Goal: Task Accomplishment & Management: Manage account settings

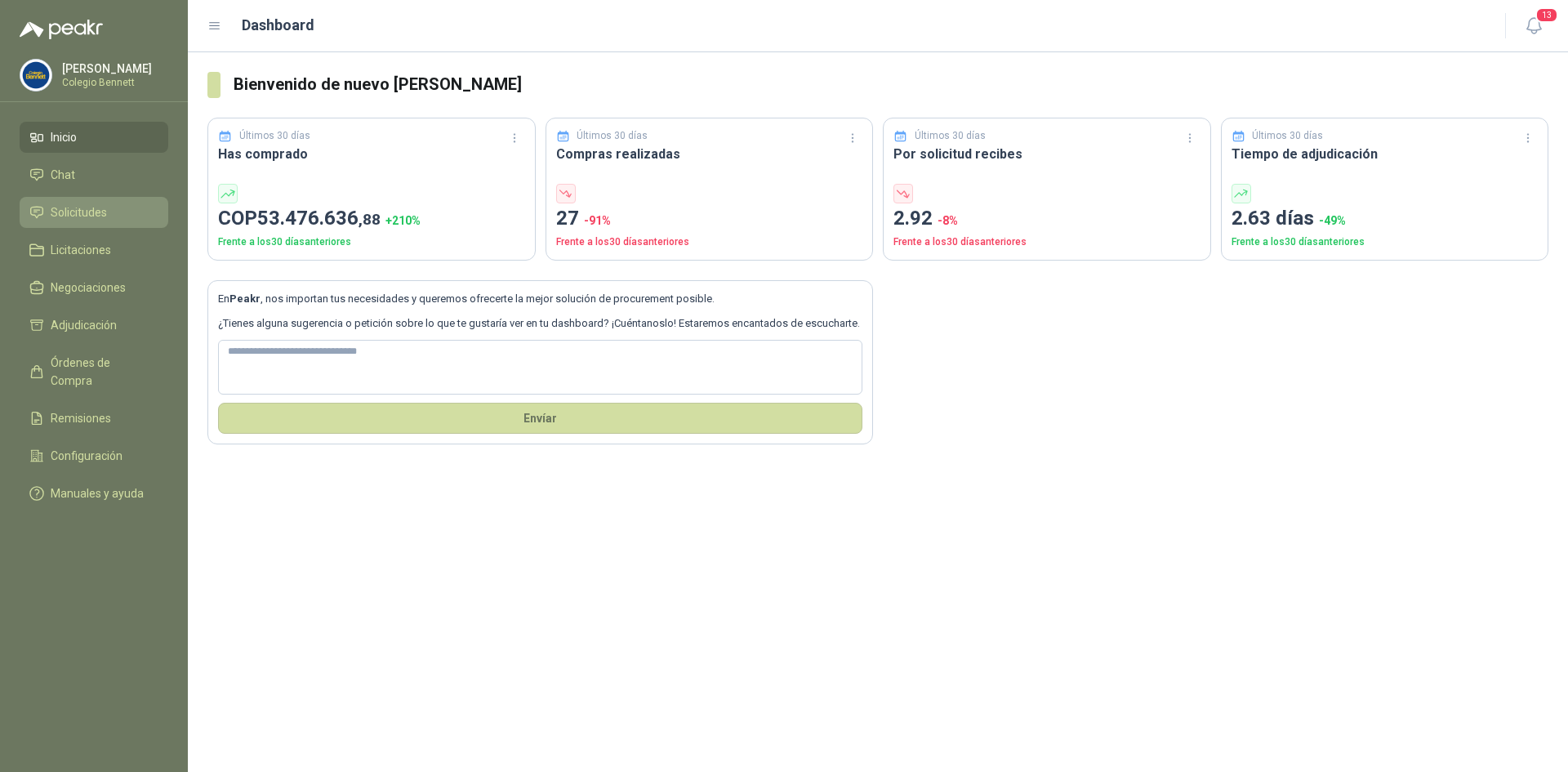
click at [92, 197] on ul "Inicio Chat Solicitudes Licitaciones Negociaciones Adjudicación Órdenes de Comp…" at bounding box center [94, 318] width 188 height 393
click at [91, 203] on span "Solicitudes" at bounding box center [78, 212] width 56 height 18
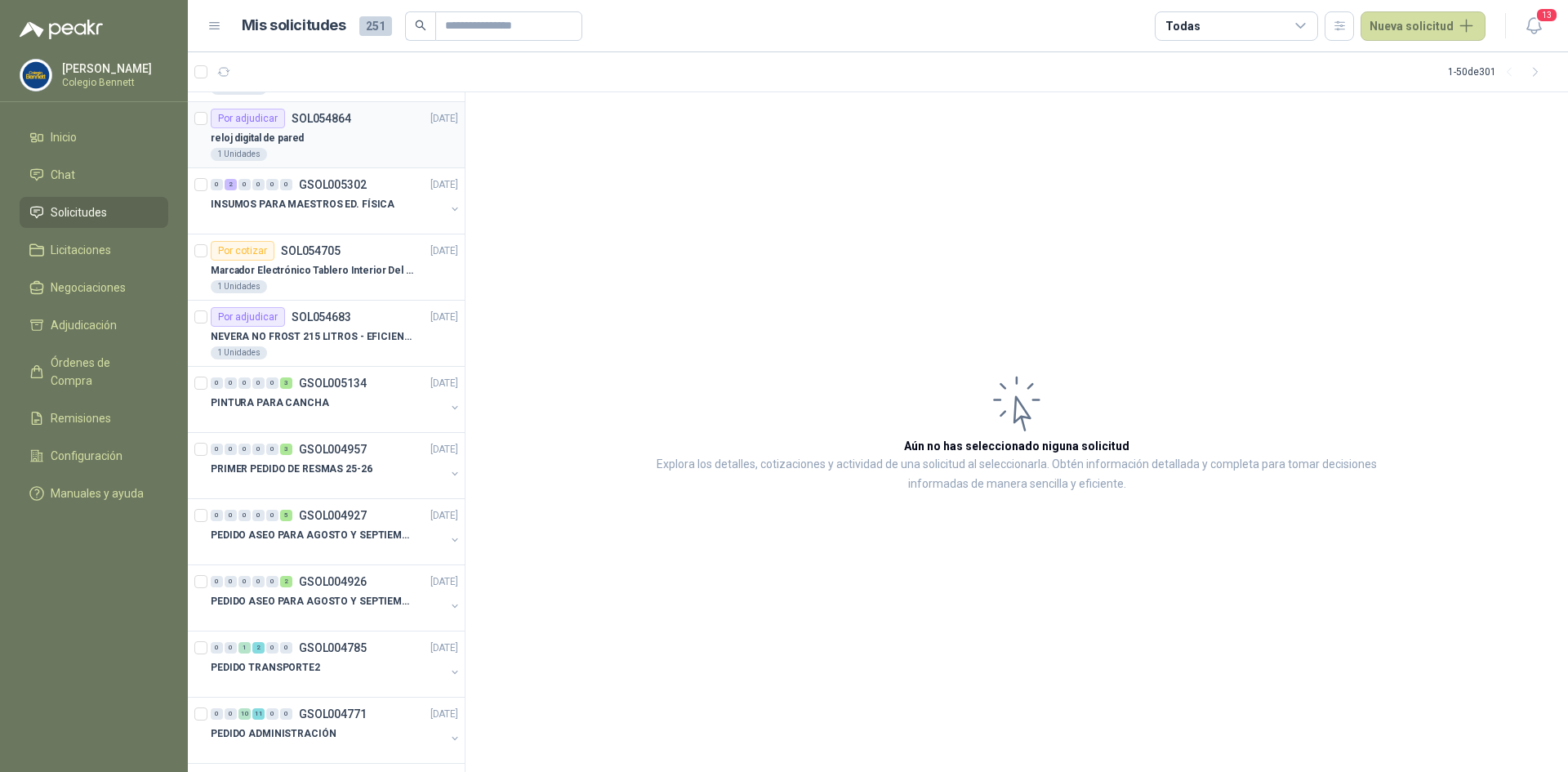
scroll to position [82, 0]
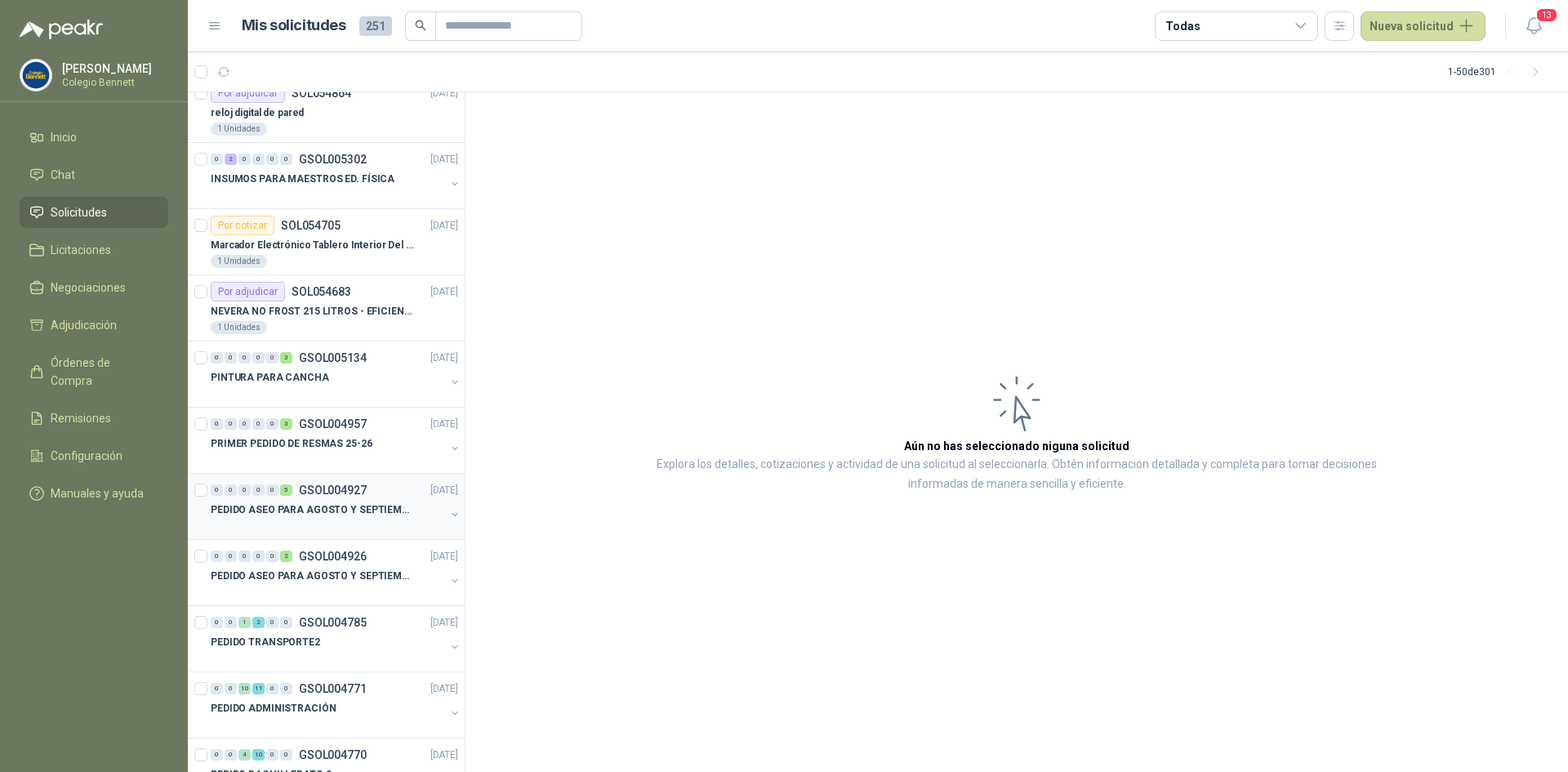
click at [305, 499] on div "0 0 0 0 0 5 GSOL004927 [DATE]" at bounding box center [336, 490] width 251 height 20
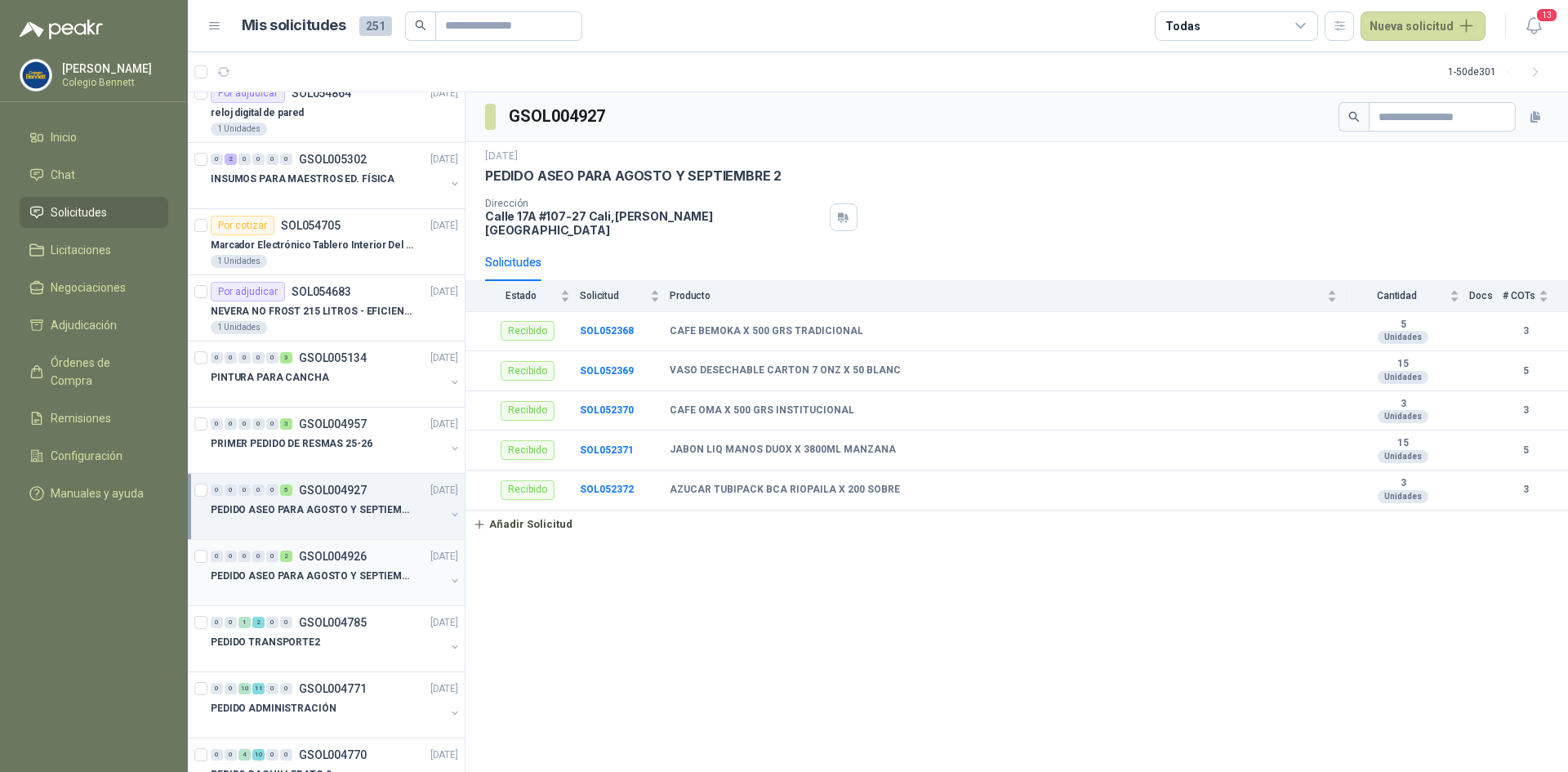
click at [305, 568] on p "PEDIDO ASEO PARA AGOSTO Y SEPTIEMBRE" at bounding box center [312, 575] width 203 height 15
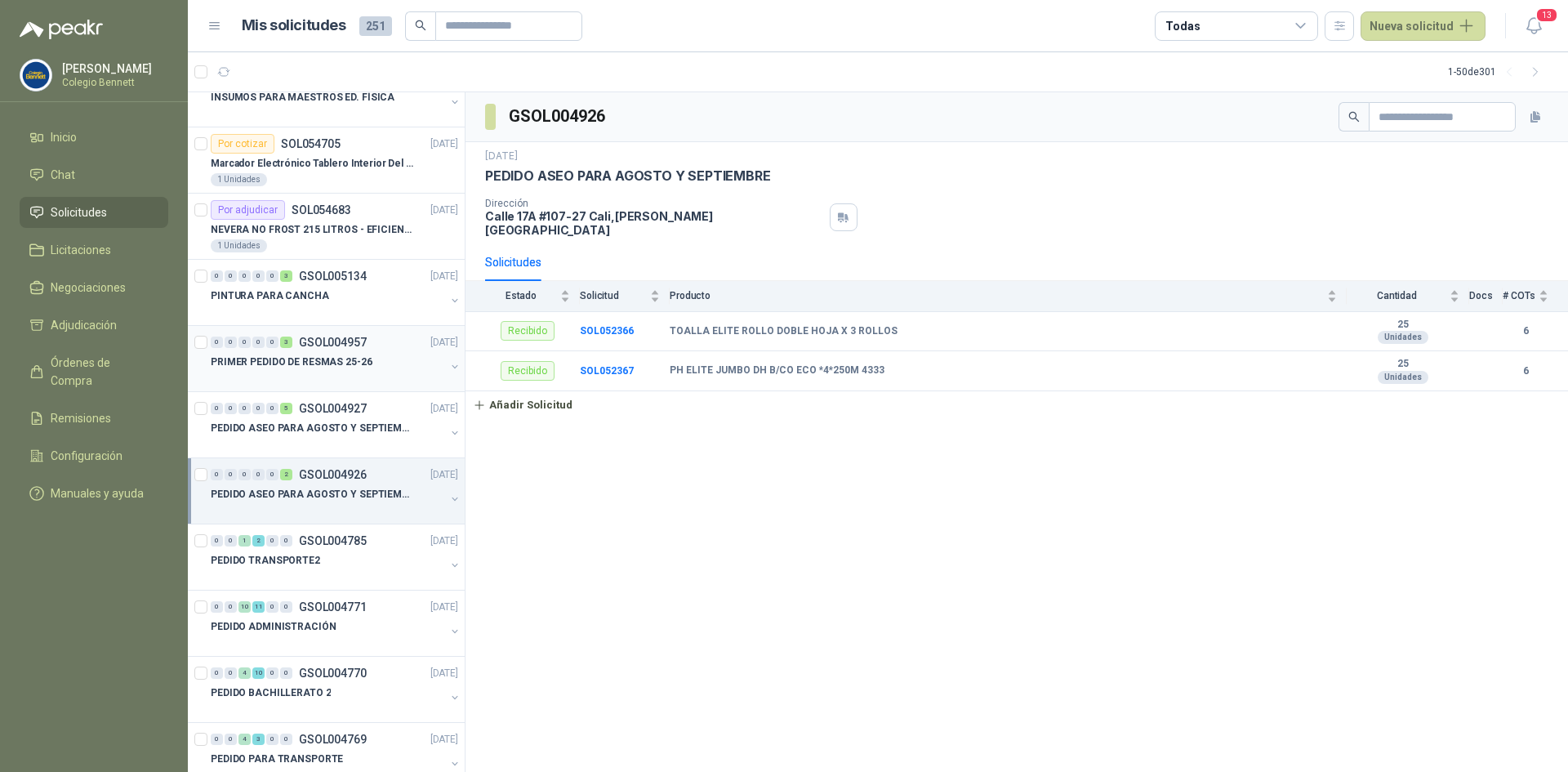
scroll to position [245, 0]
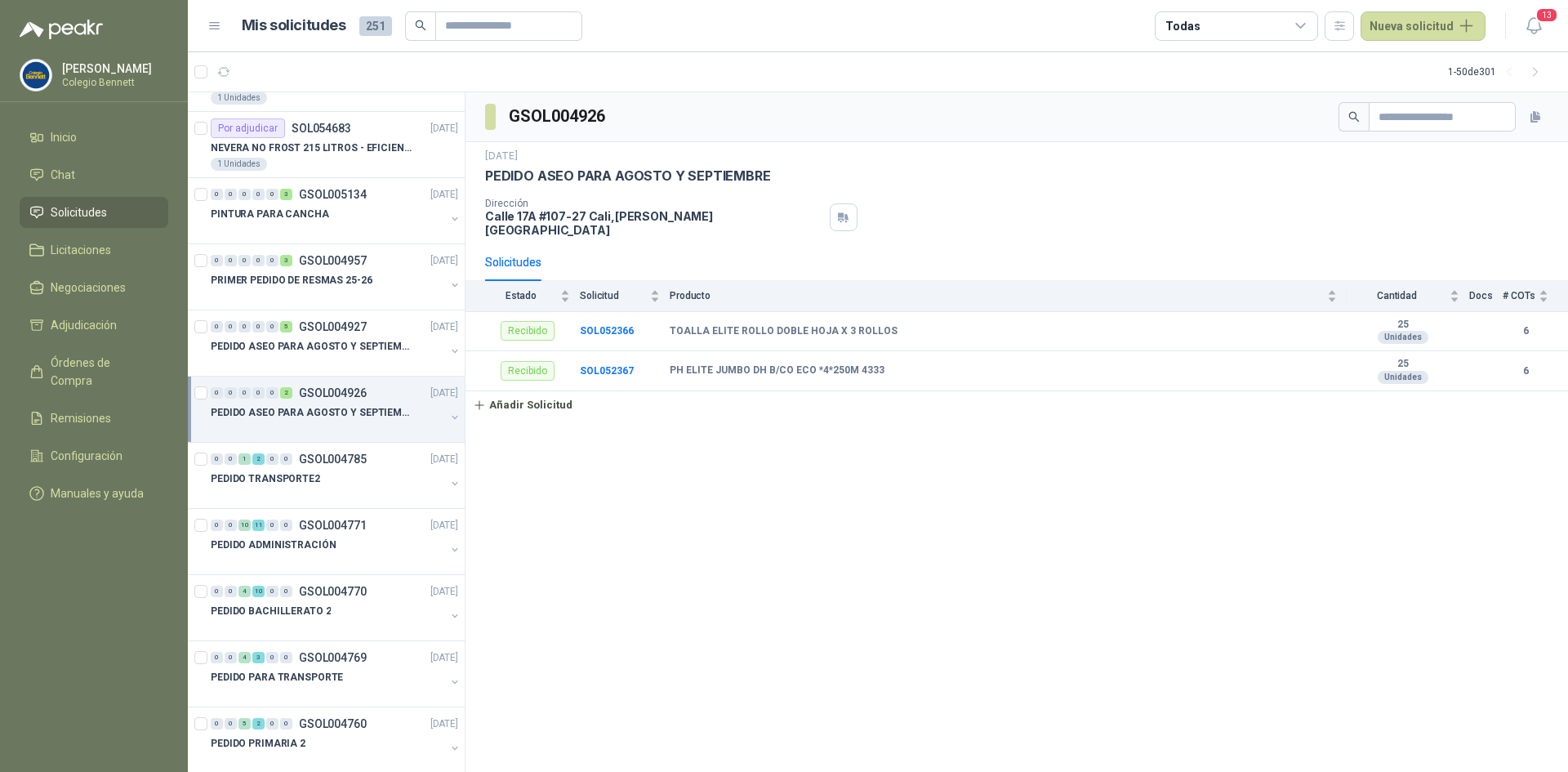
click at [335, 416] on p "PEDIDO ASEO PARA AGOSTO Y SEPTIEMBRE" at bounding box center [312, 412] width 203 height 15
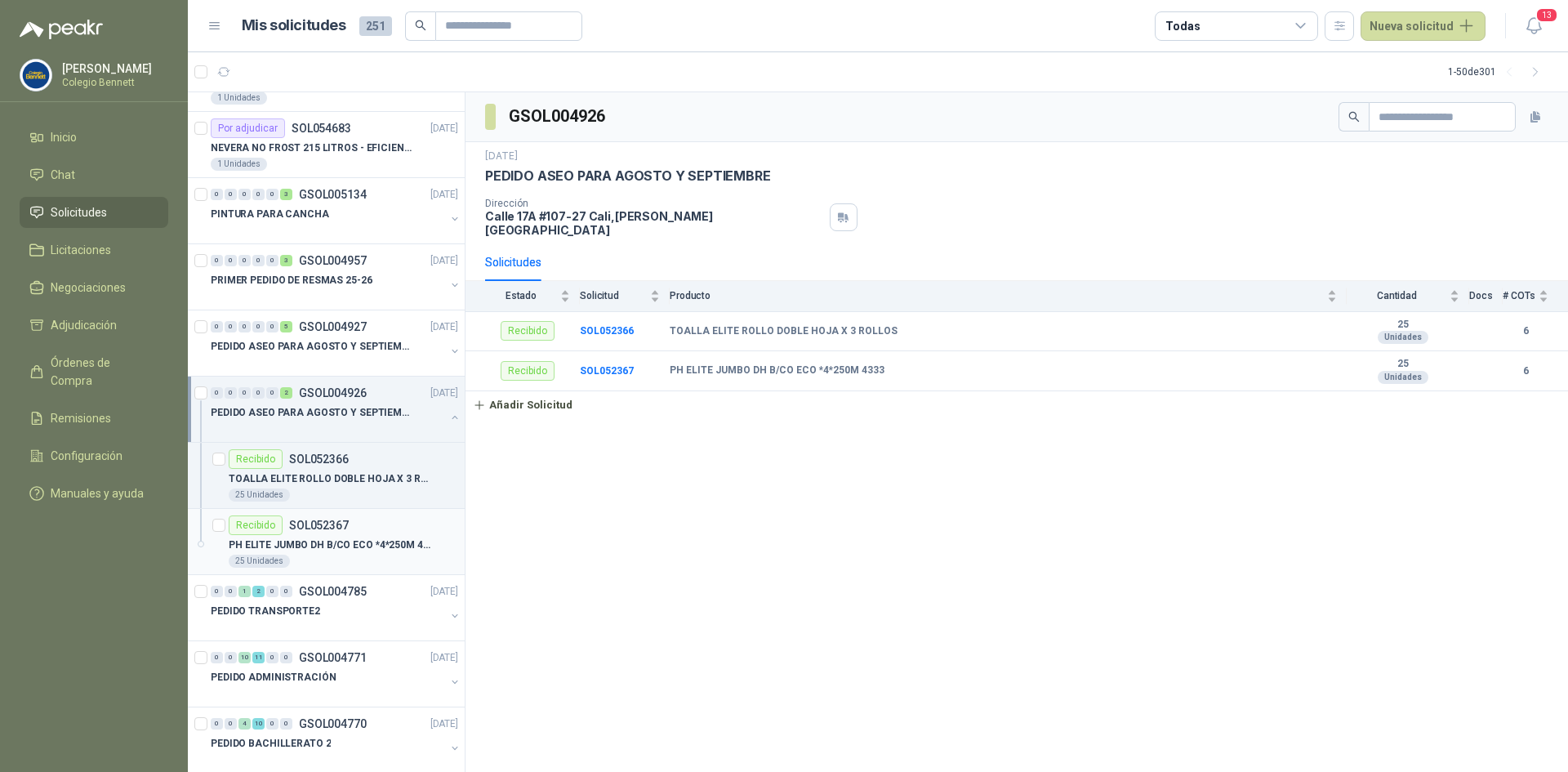
click at [327, 536] on div "PH ELITE JUMBO DH B/CO ECO *4*250M 4333" at bounding box center [344, 545] width 229 height 20
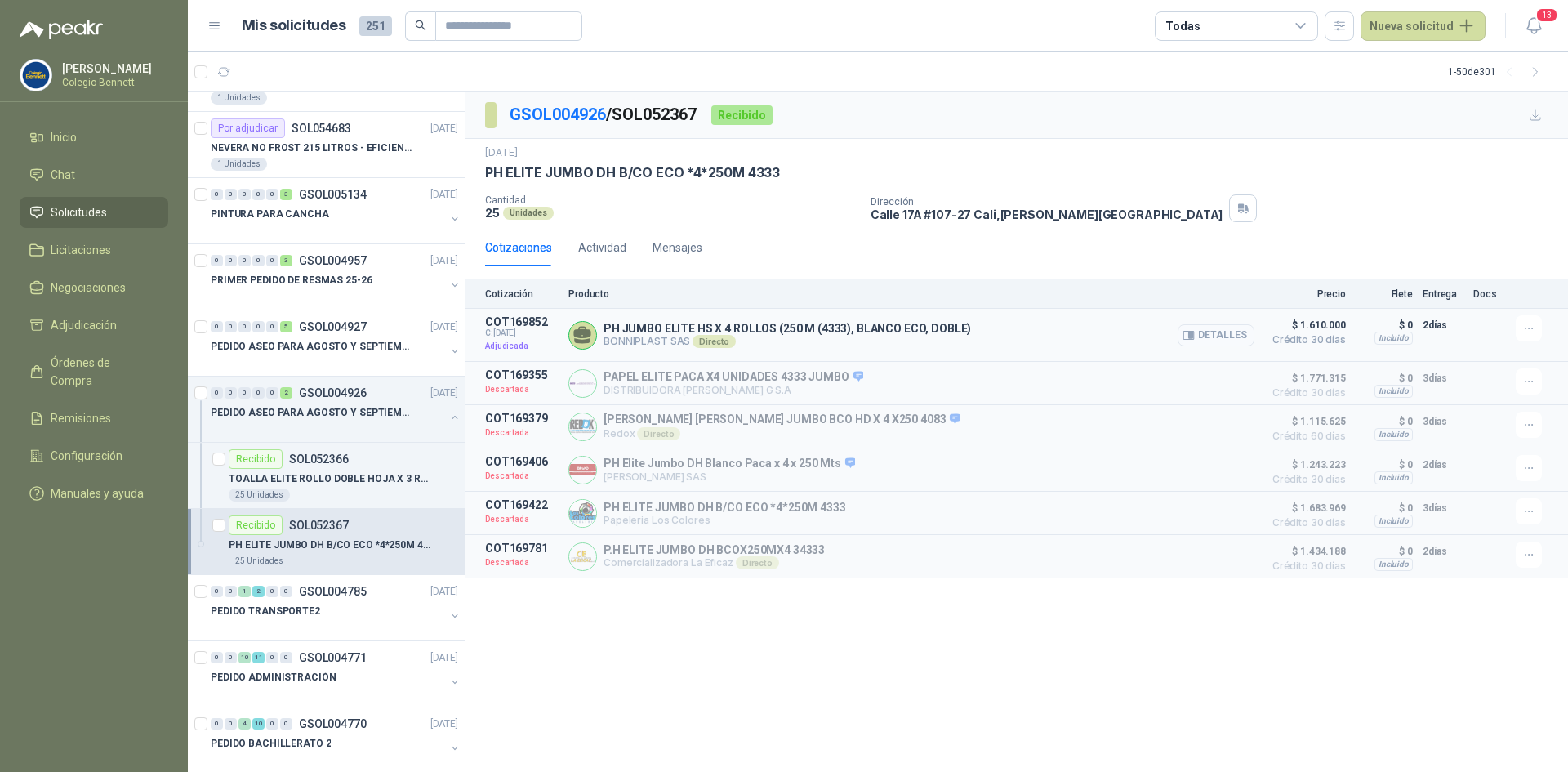
click at [1210, 333] on button "Detalles" at bounding box center [1215, 335] width 77 height 22
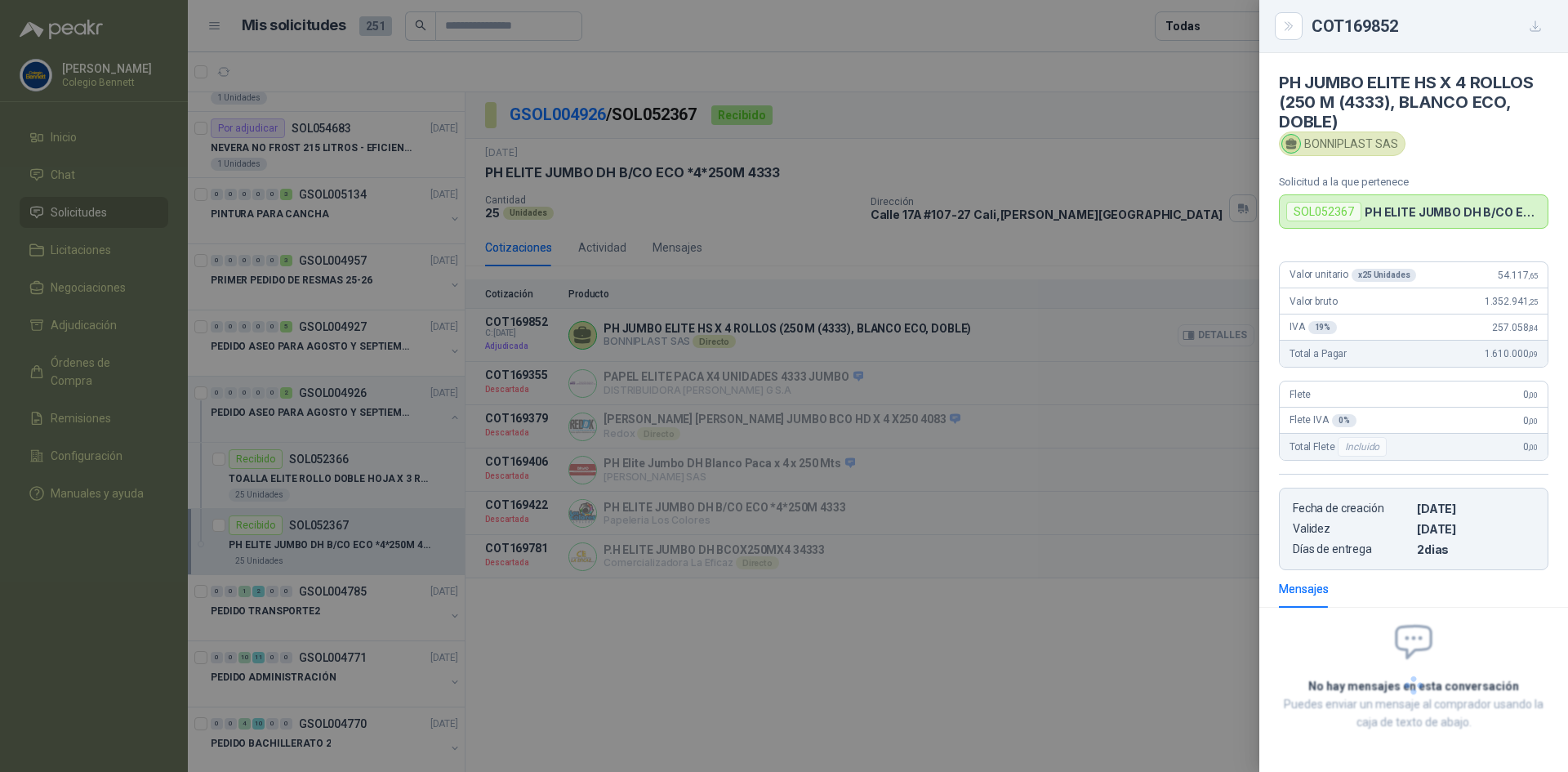
scroll to position [10, 0]
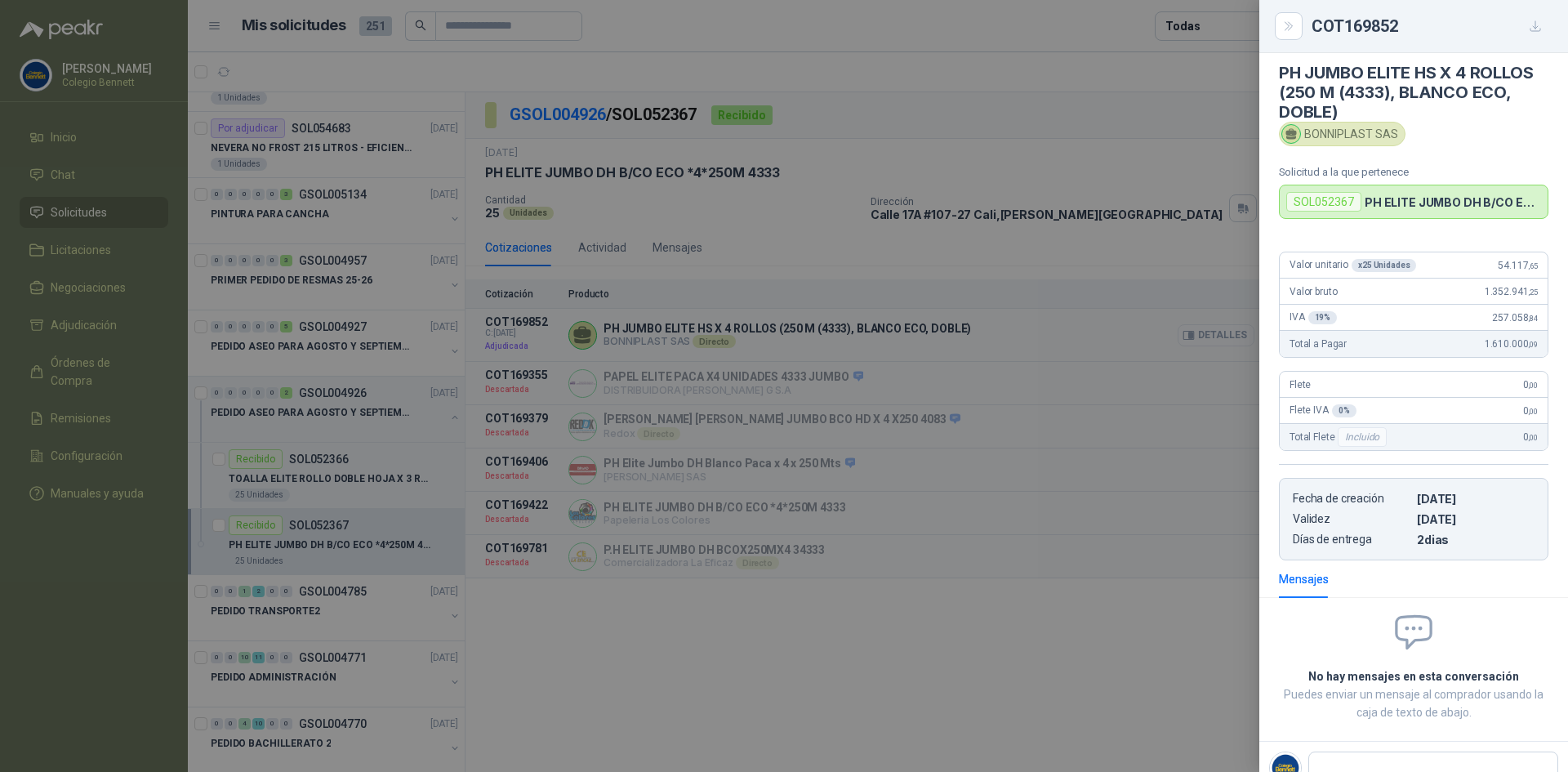
click at [1210, 333] on div at bounding box center [784, 386] width 1568 height 772
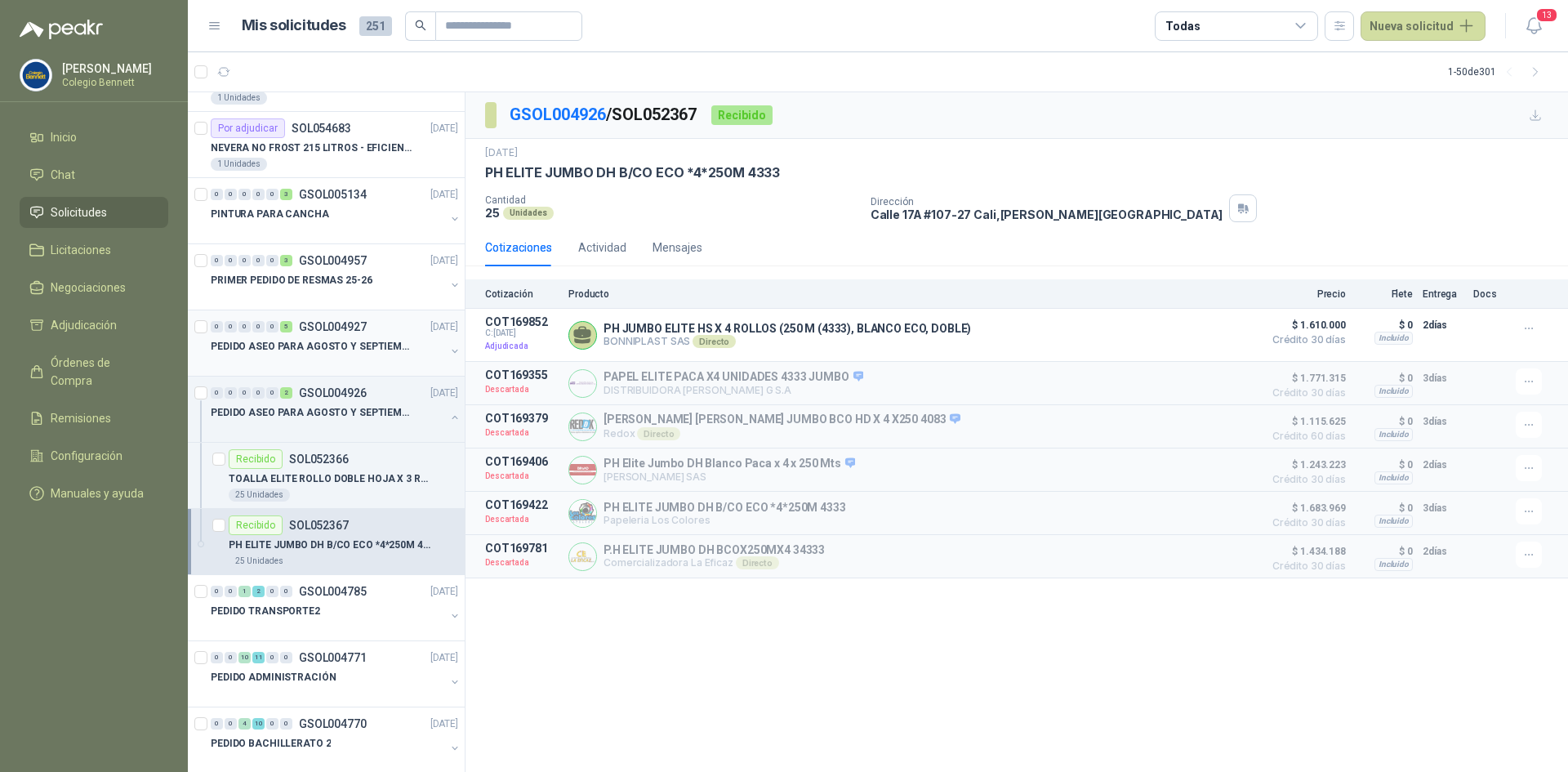
click at [359, 350] on p "PEDIDO ASEO PARA AGOSTO Y SEPTIEMBRE 2" at bounding box center [312, 346] width 203 height 15
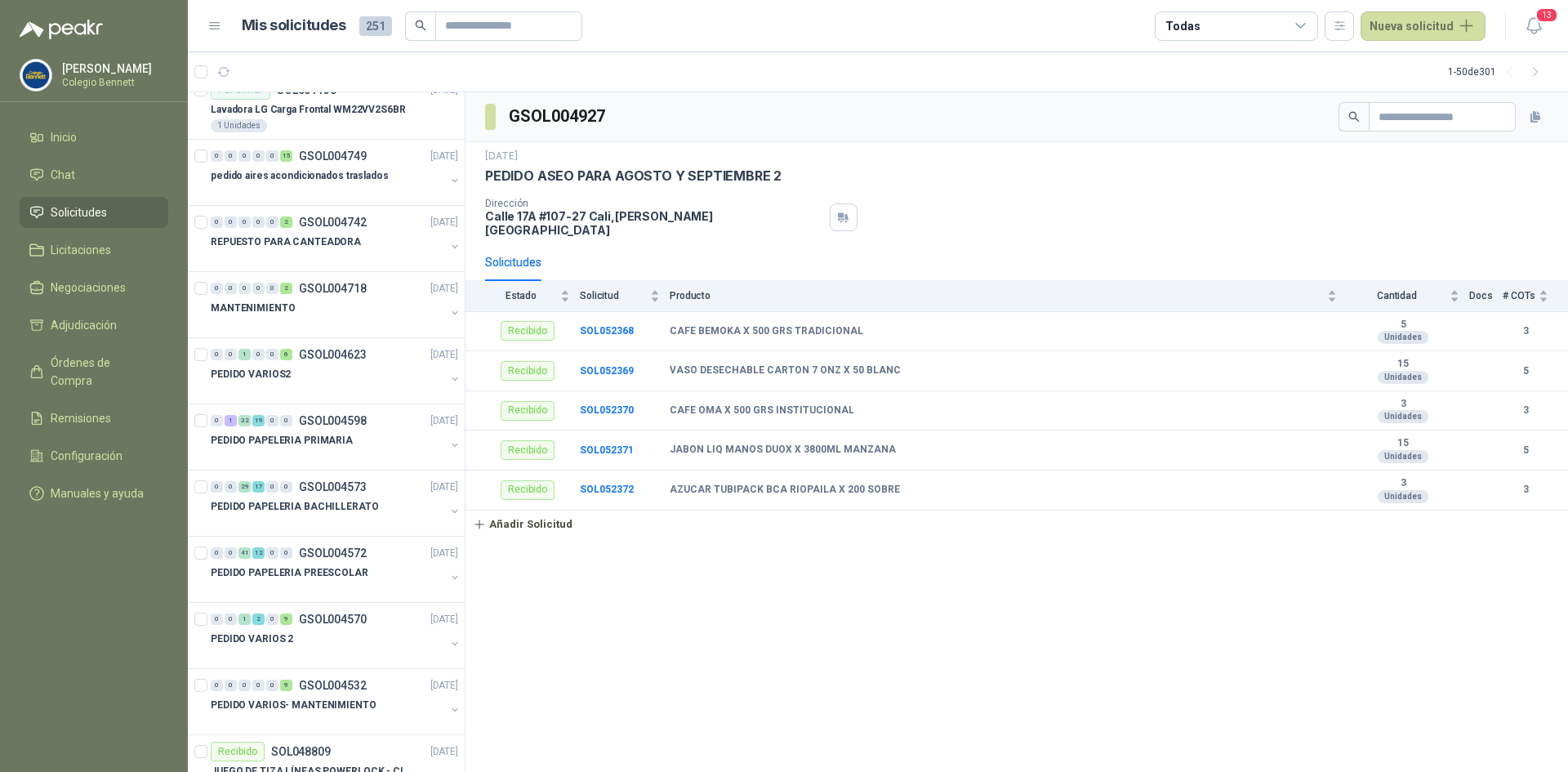
scroll to position [1225, 0]
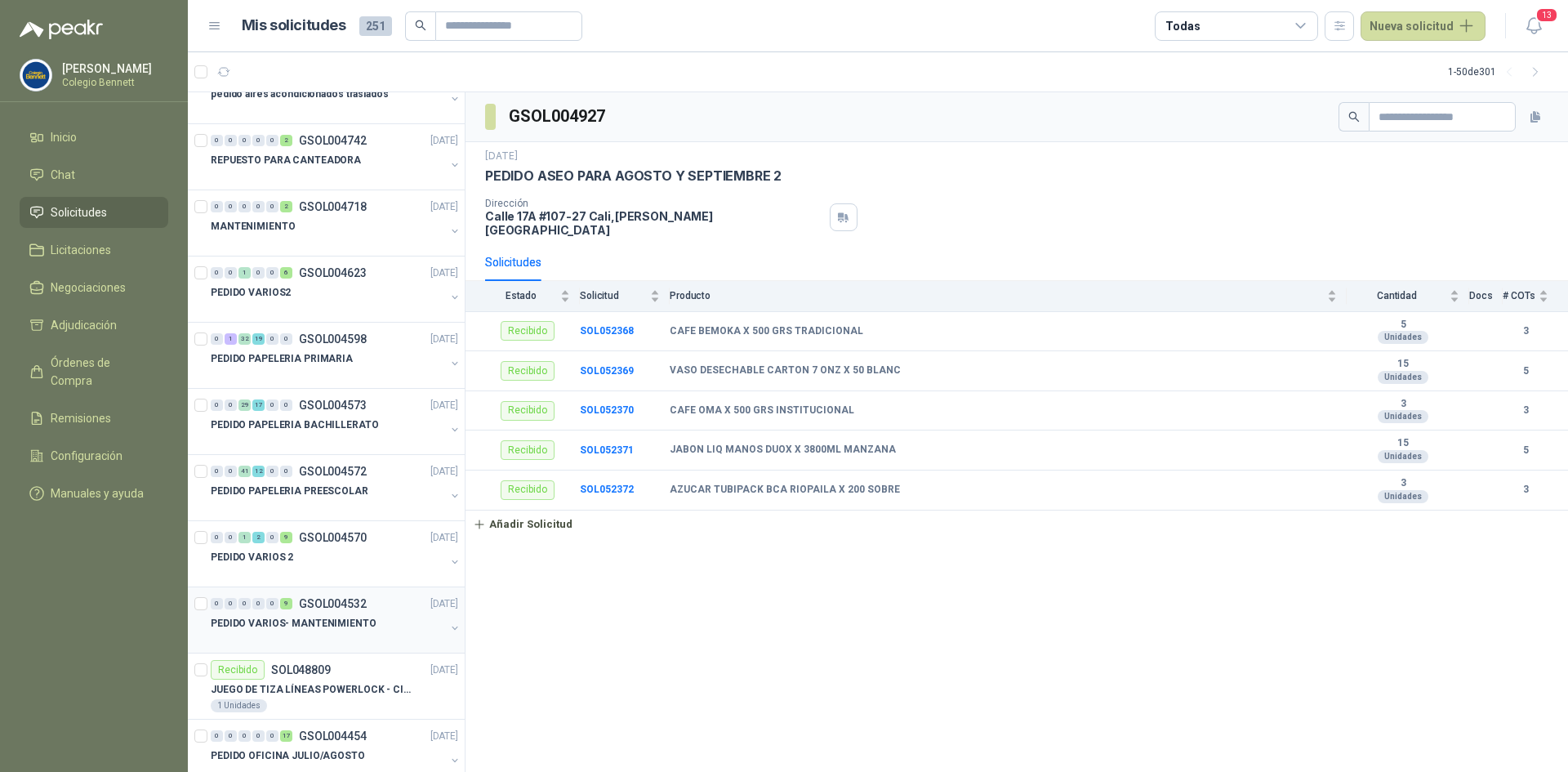
click at [314, 630] on p "PEDIDO VARIOS- MANTENIMIENTO" at bounding box center [294, 623] width 166 height 15
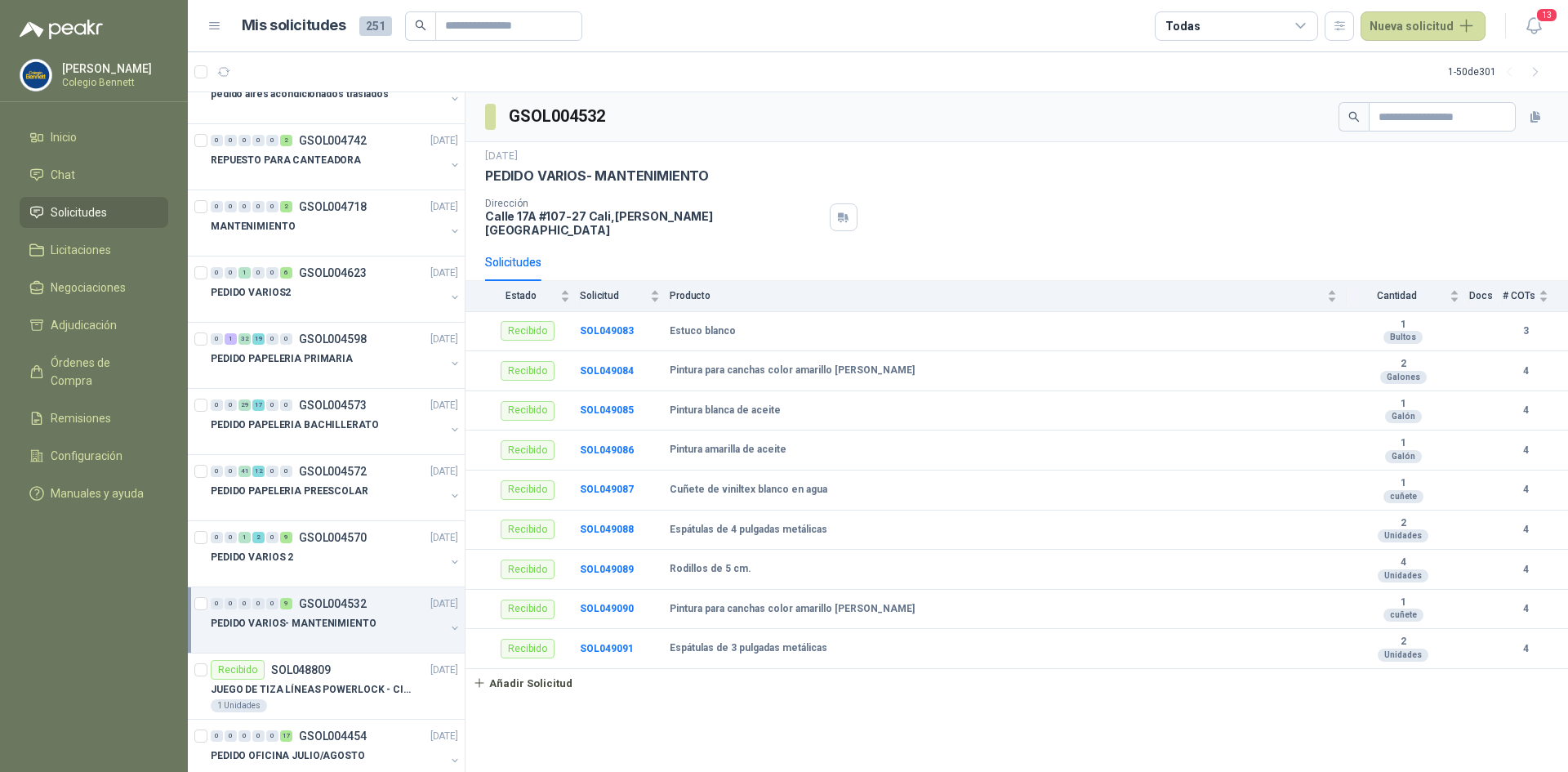
scroll to position [1307, 0]
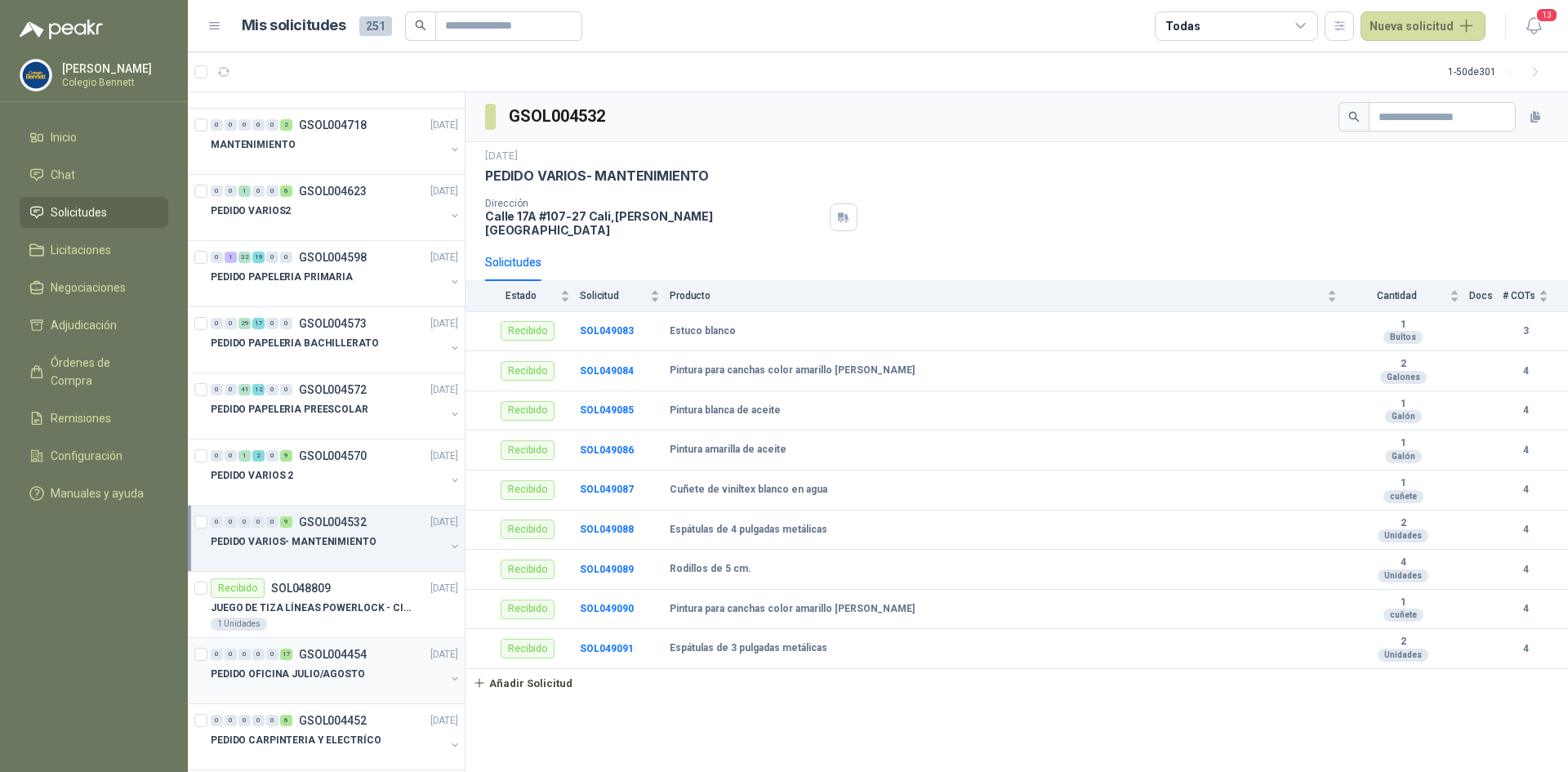
click at [334, 668] on p "PEDIDO OFICINA JULIO/AGOSTO" at bounding box center [288, 674] width 154 height 15
